Goal: Check status

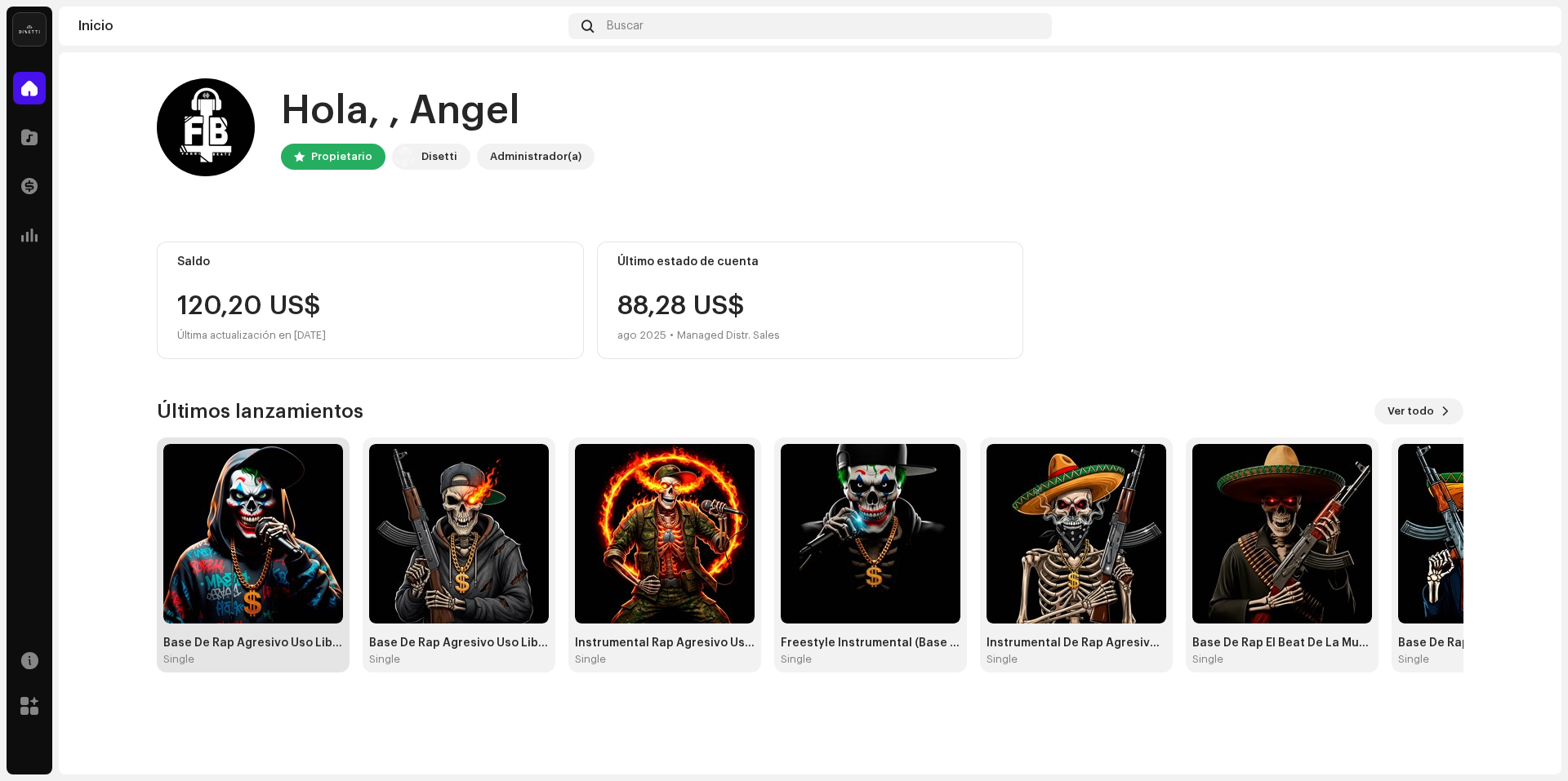
click at [250, 581] on img at bounding box center [254, 534] width 180 height 180
click at [288, 575] on img at bounding box center [254, 534] width 180 height 180
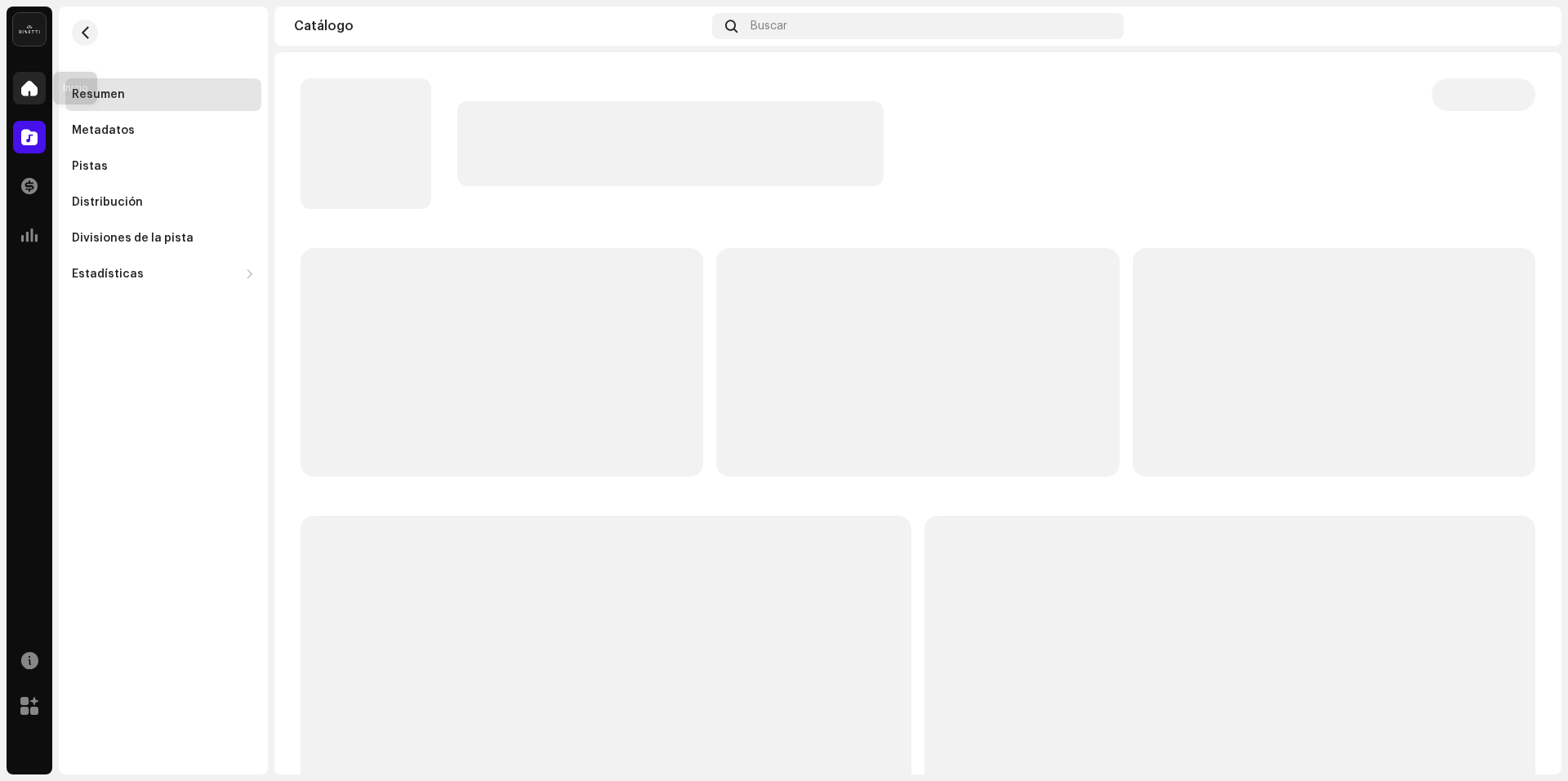
click at [23, 86] on span at bounding box center [29, 87] width 17 height 13
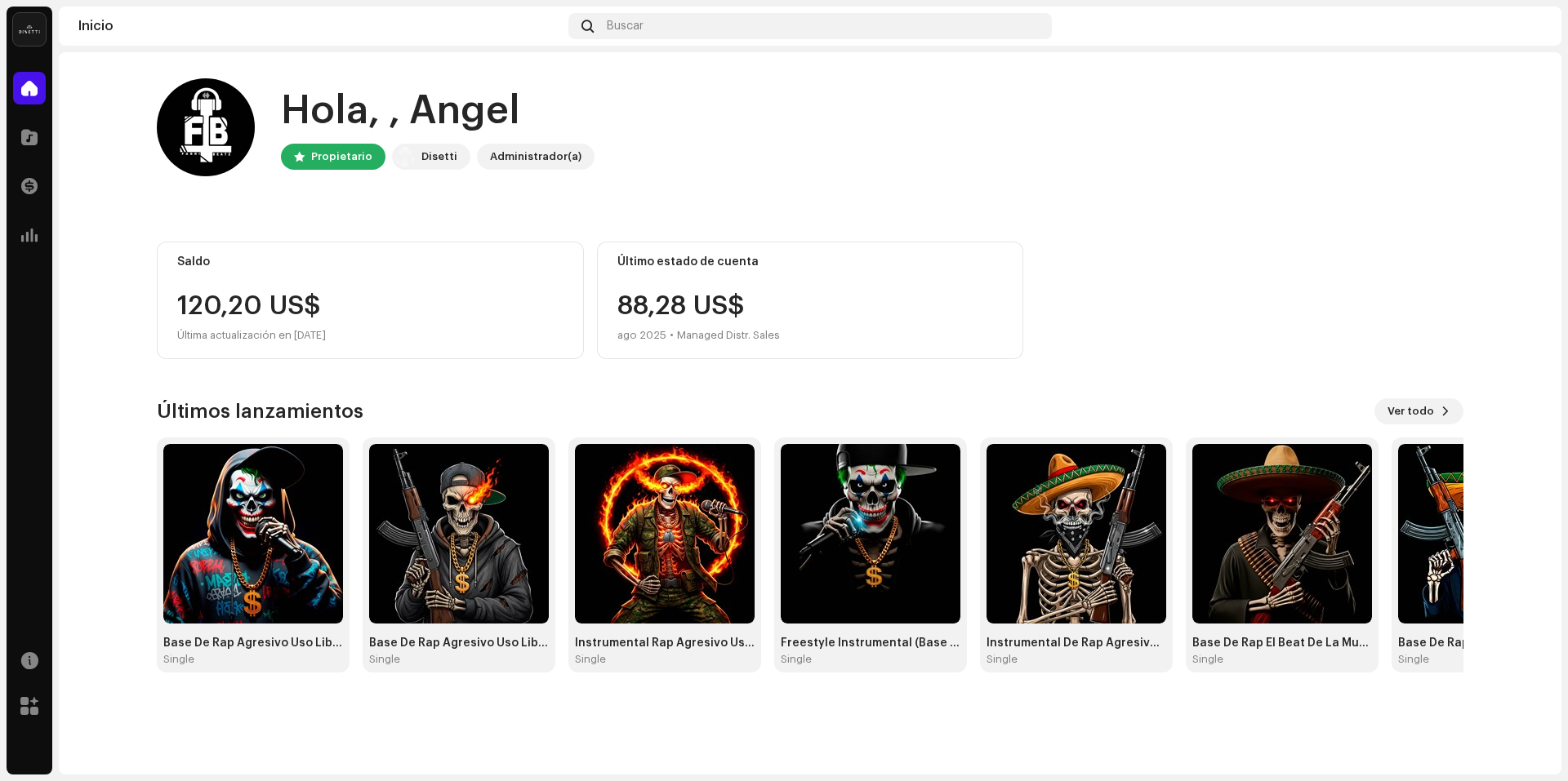
click at [1080, 314] on div "Saldo 120,20 US$ Última actualización en 9 oct 2025 Último estado de cuenta 88,…" at bounding box center [809, 300] width 1307 height 117
click at [1017, 316] on div "Último estado de cuenta 88,28 US$ ago 2025 • Managed Distr. Sales" at bounding box center [810, 300] width 427 height 117
click at [1176, 299] on div "Saldo 120,20 US$ Última actualización en 9 oct 2025 Último estado de cuenta 88,…" at bounding box center [809, 300] width 1307 height 117
click at [1205, 301] on div "Saldo 120,20 US$ Última actualización en 9 oct 2025 Último estado de cuenta 88,…" at bounding box center [809, 300] width 1307 height 117
click at [1317, 302] on div "Saldo 120,20 US$ Última actualización en 9 oct 2025 Último estado de cuenta 88,…" at bounding box center [809, 300] width 1307 height 117
